Goal: Task Accomplishment & Management: Use online tool/utility

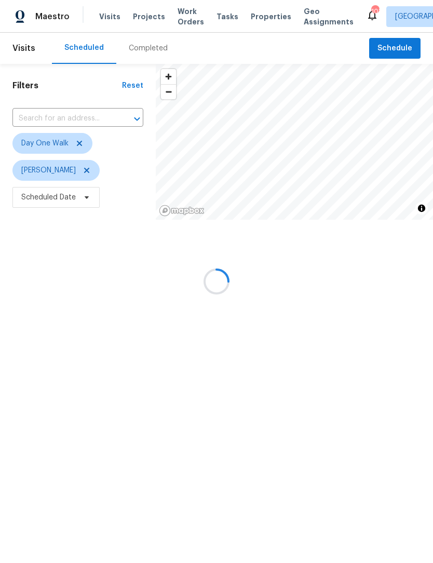
click at [403, 50] on div at bounding box center [216, 281] width 433 height 563
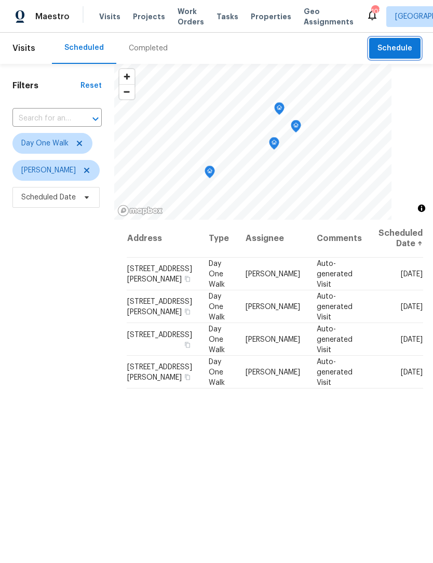
click at [401, 44] on span "Schedule" at bounding box center [395, 48] width 35 height 13
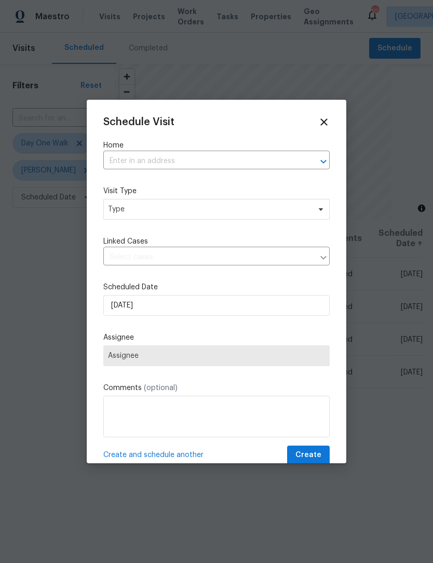
click at [178, 163] on input "text" at bounding box center [201, 161] width 197 height 16
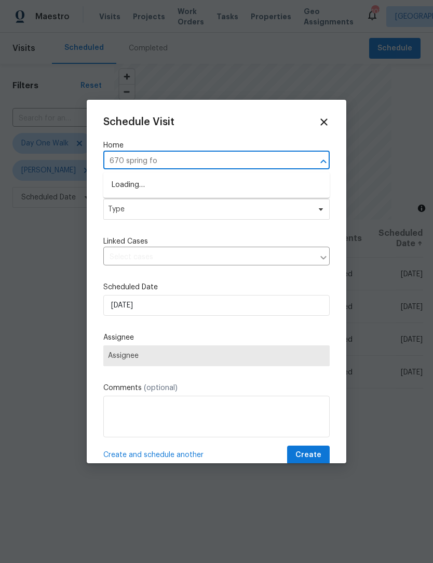
type input "670 spring for"
click at [195, 180] on li "[STREET_ADDRESS]" at bounding box center [216, 185] width 226 height 17
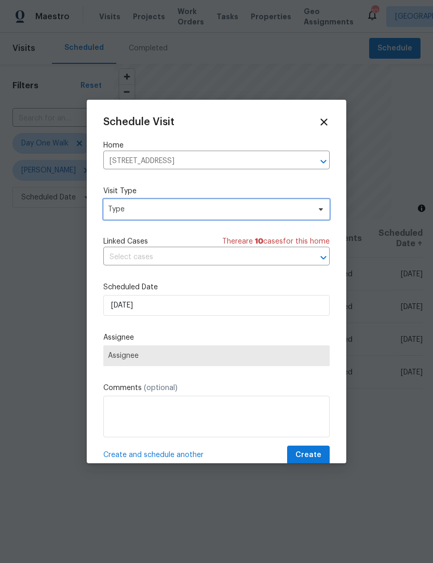
click at [318, 210] on icon at bounding box center [321, 209] width 8 height 8
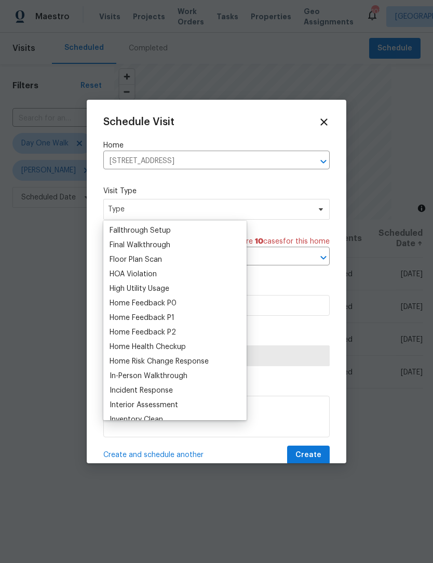
scroll to position [250, 0]
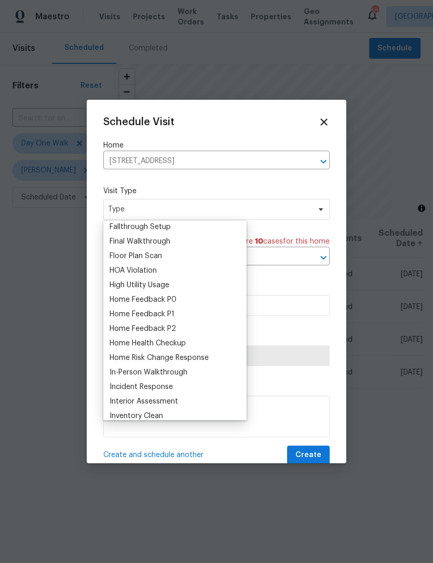
click at [186, 345] on div "Home Health Checkup" at bounding box center [148, 343] width 76 height 10
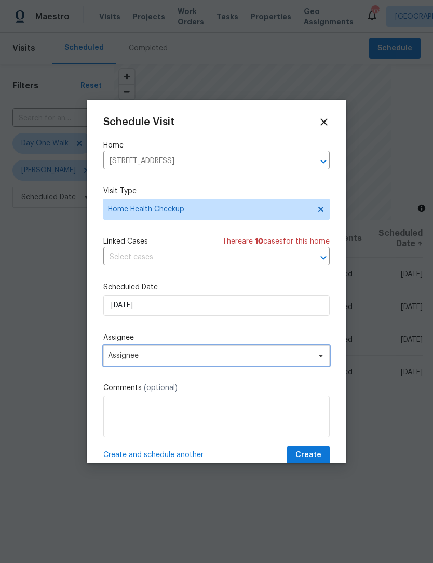
click at [321, 360] on icon at bounding box center [321, 356] width 8 height 8
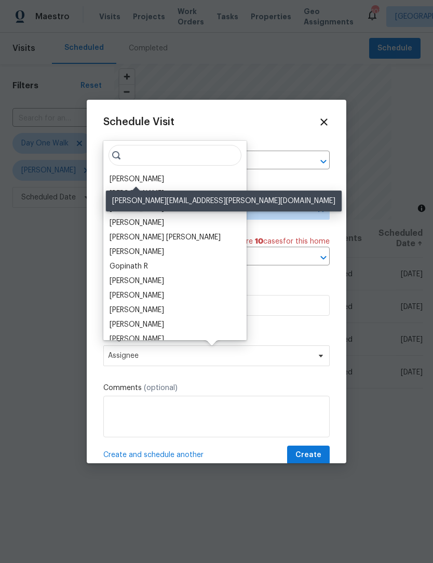
click at [161, 182] on div "[PERSON_NAME]" at bounding box center [137, 179] width 55 height 10
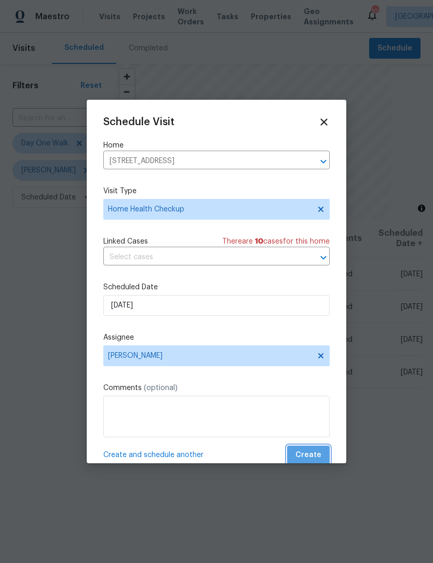
click at [327, 450] on button "Create" at bounding box center [308, 455] width 43 height 19
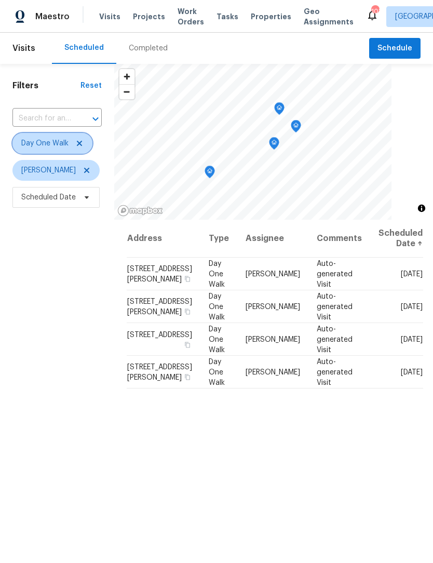
click at [77, 138] on span "Day One Walk" at bounding box center [52, 143] width 80 height 21
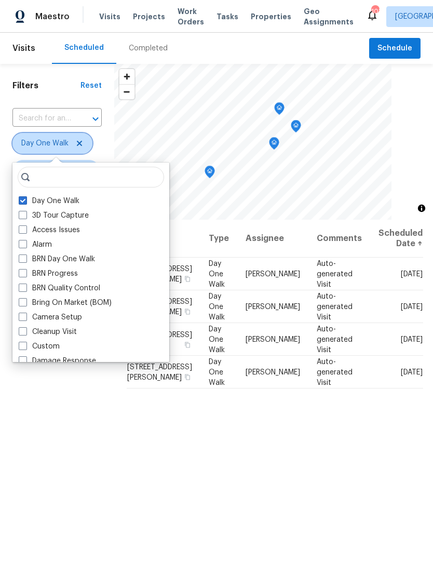
click at [79, 154] on span "Day One Walk" at bounding box center [52, 143] width 80 height 21
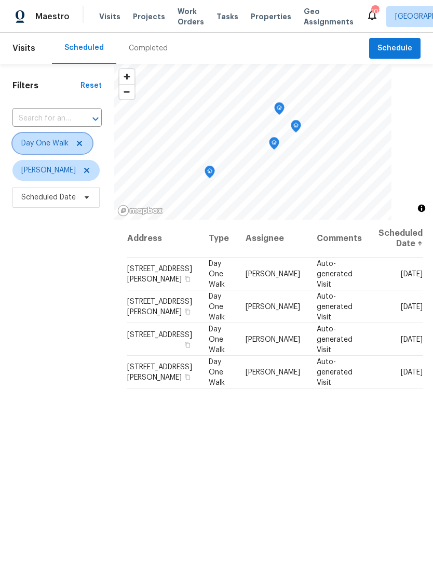
click at [79, 145] on icon at bounding box center [79, 143] width 5 height 5
